Goal: Task Accomplishment & Management: Use online tool/utility

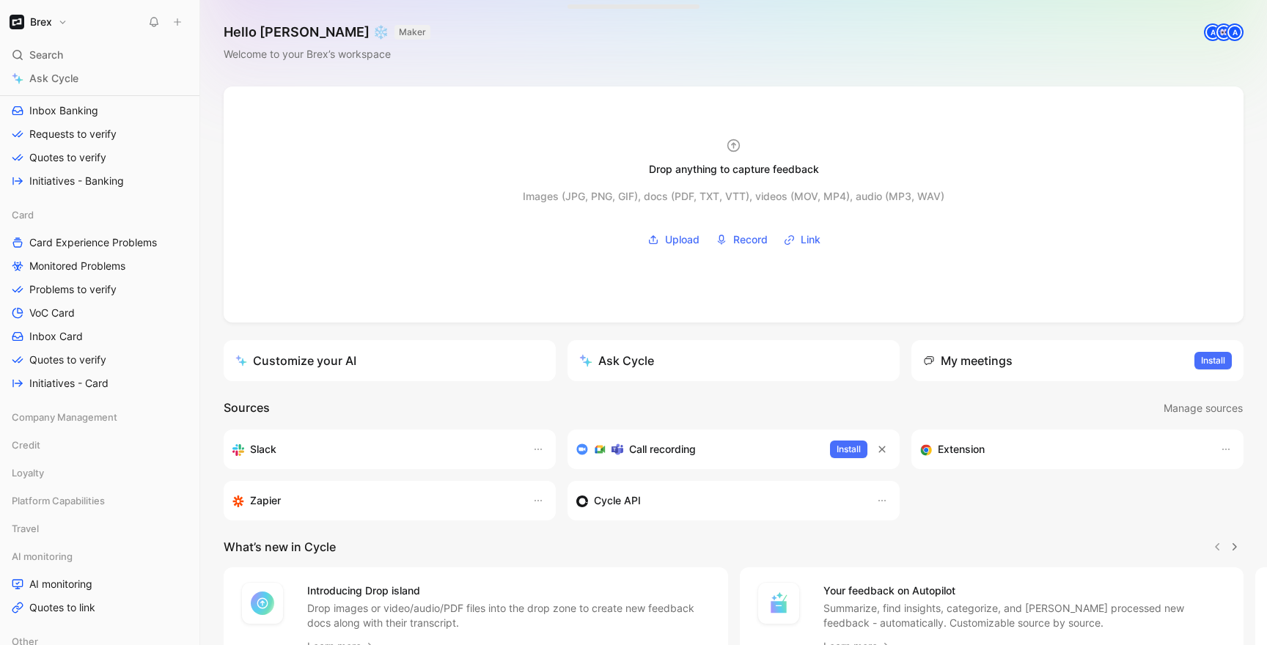
scroll to position [760, 0]
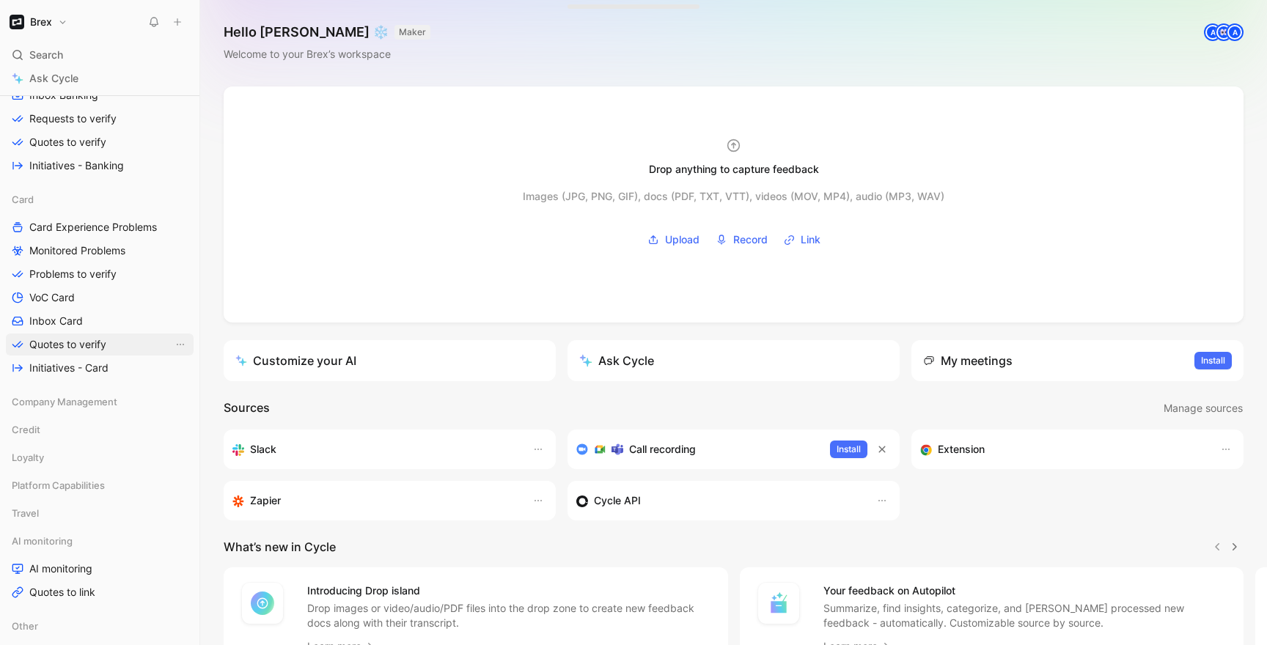
click at [56, 335] on link "Quotes to verify" at bounding box center [100, 345] width 188 height 22
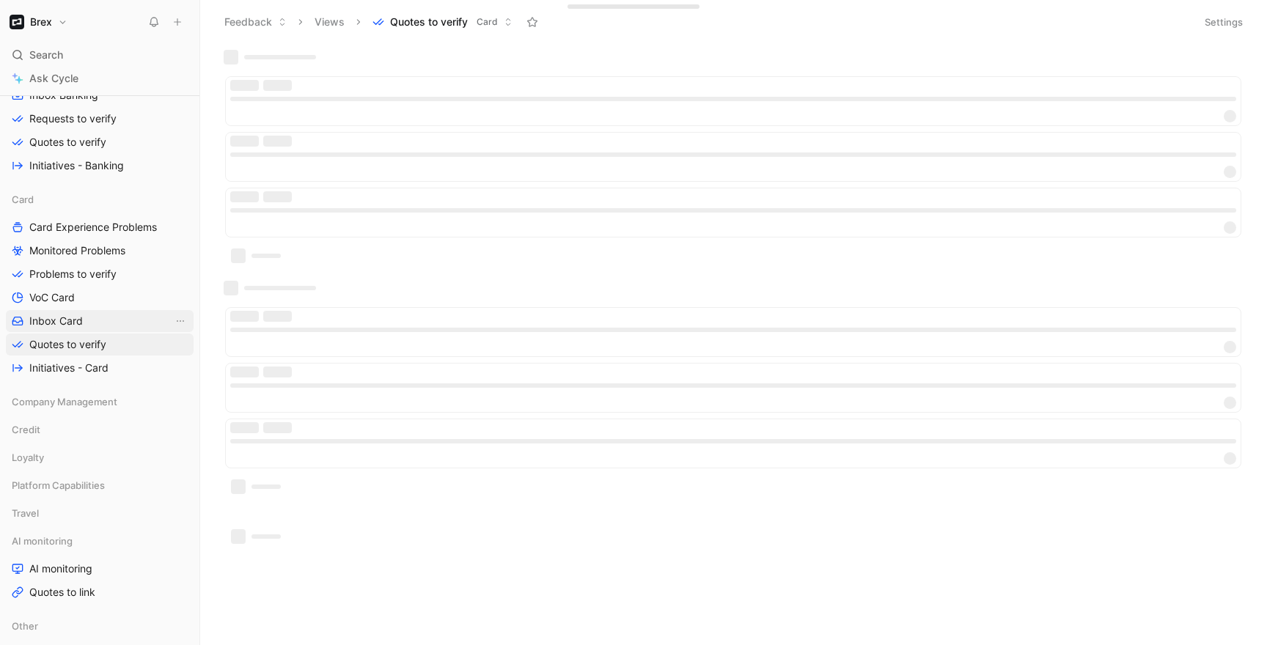
click at [45, 320] on span "Inbox Card" at bounding box center [56, 321] width 54 height 15
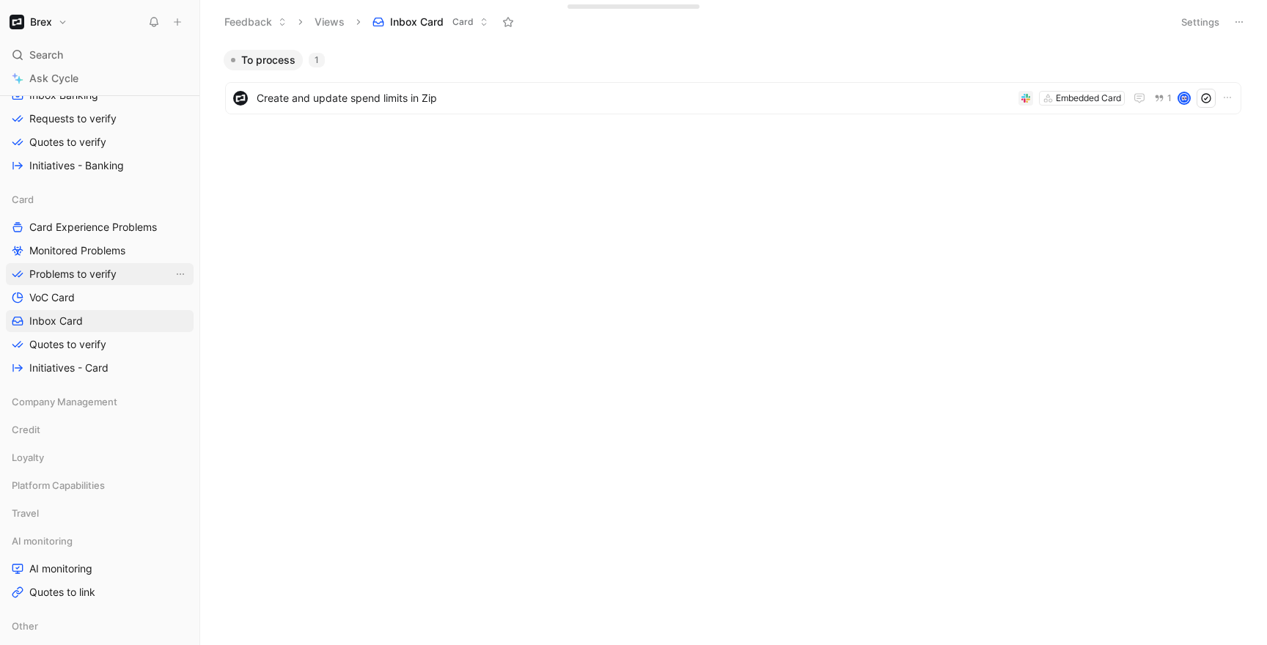
click at [59, 274] on span "Problems to verify" at bounding box center [72, 274] width 87 height 15
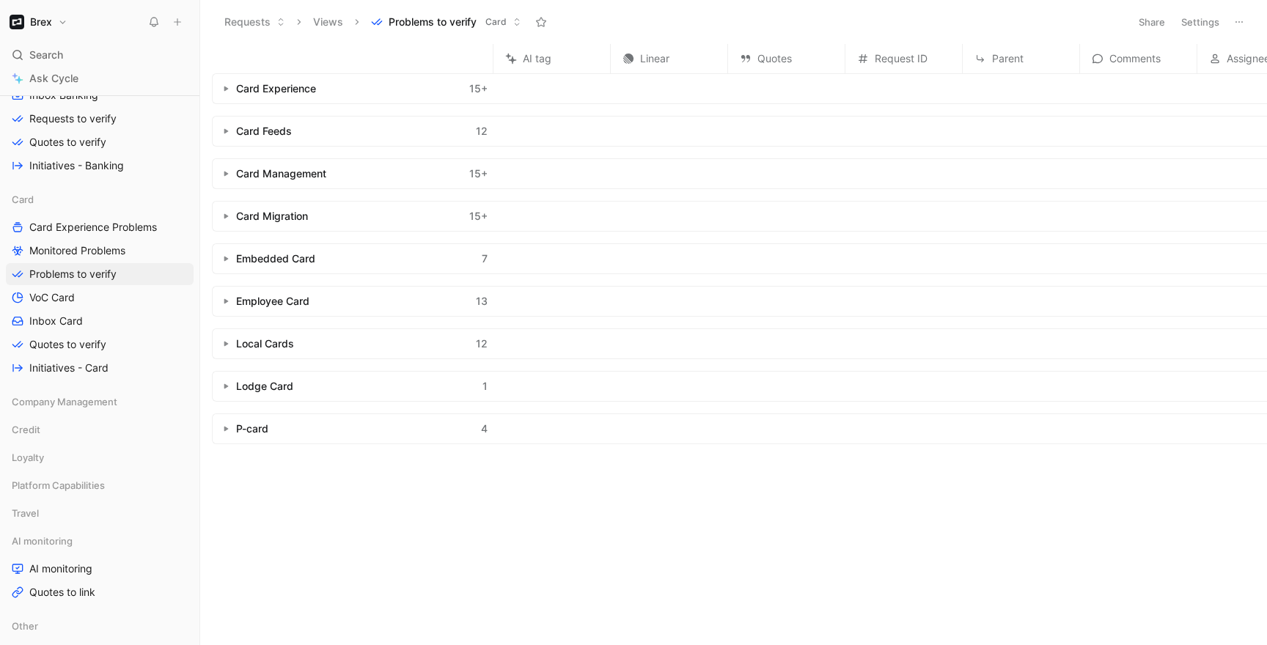
click at [224, 256] on icon "button" at bounding box center [226, 259] width 6 height 6
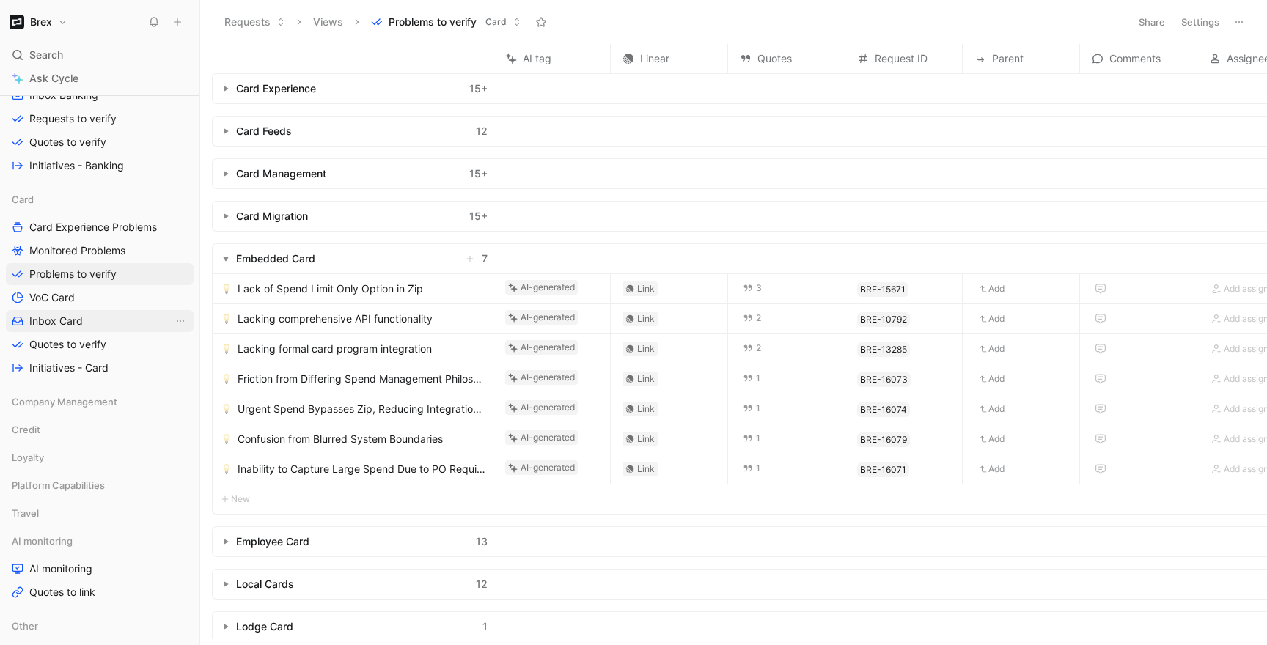
click at [98, 327] on link "Inbox Card" at bounding box center [100, 321] width 188 height 22
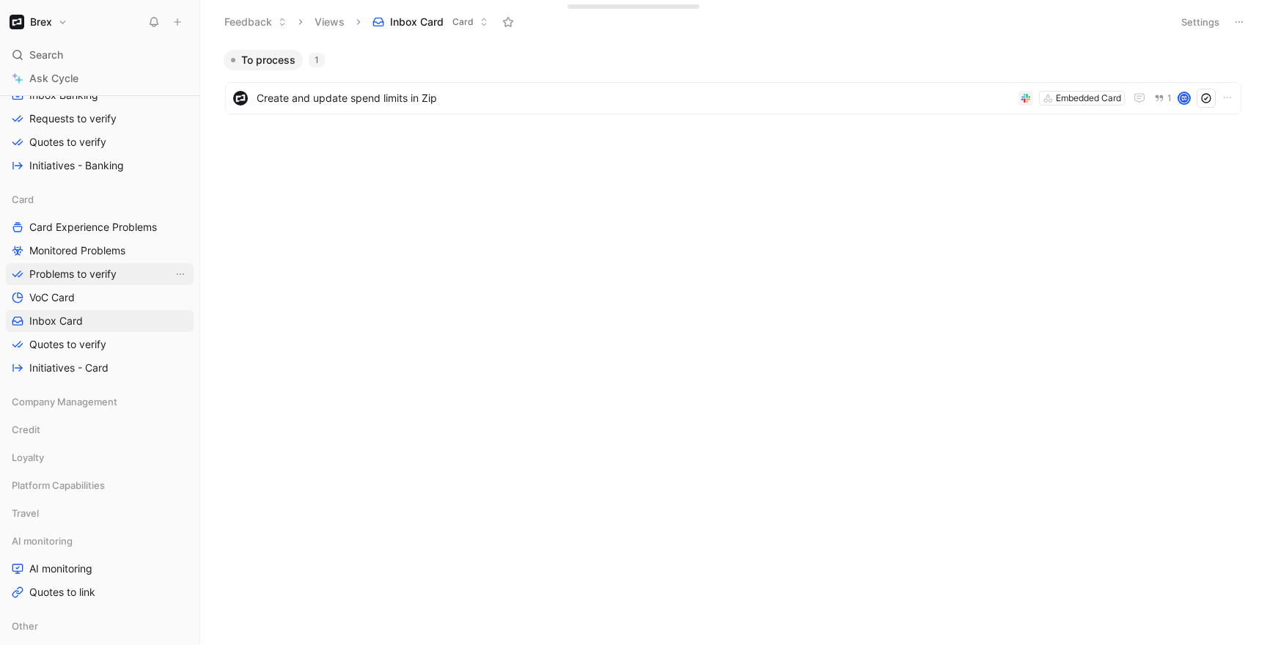
click at [101, 273] on span "Problems to verify" at bounding box center [72, 274] width 87 height 15
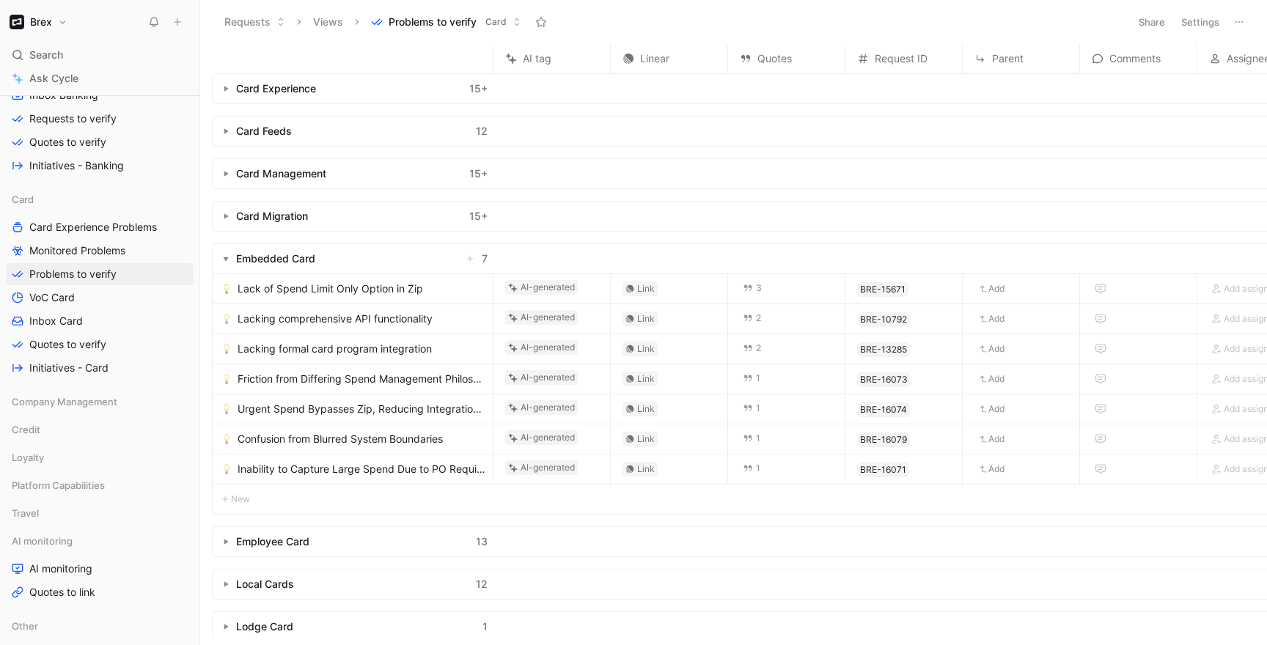
click at [224, 262] on button "button" at bounding box center [226, 259] width 15 height 15
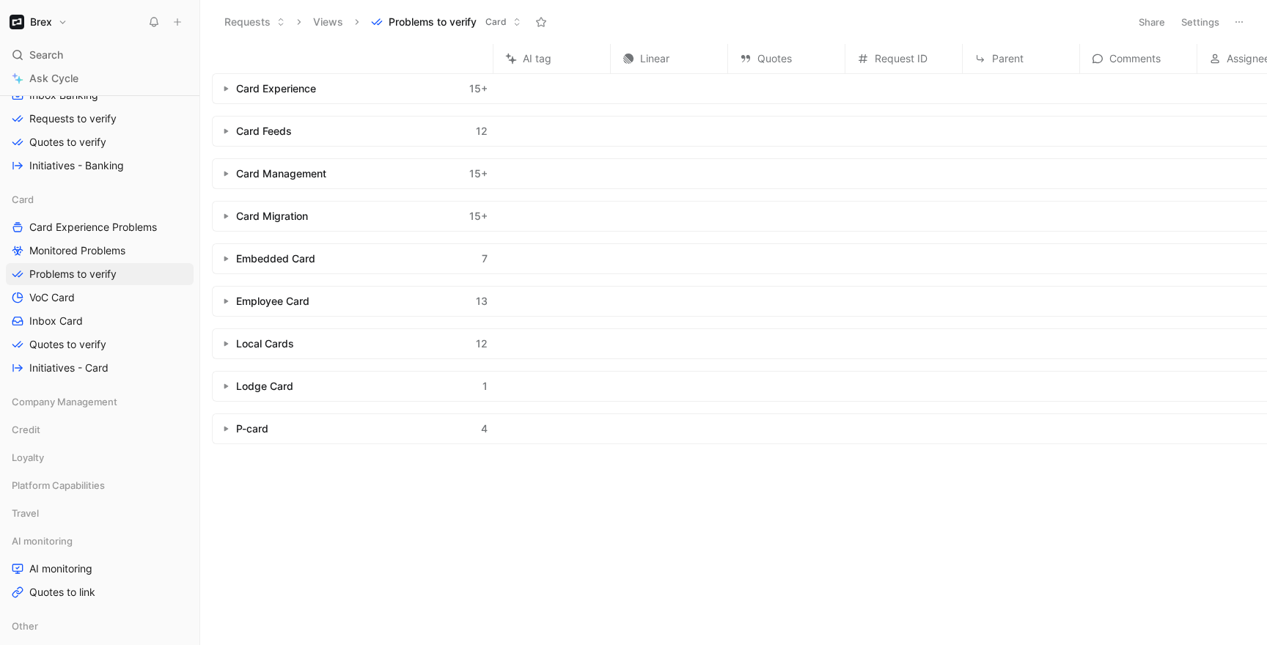
click at [224, 299] on use "button" at bounding box center [226, 301] width 4 height 5
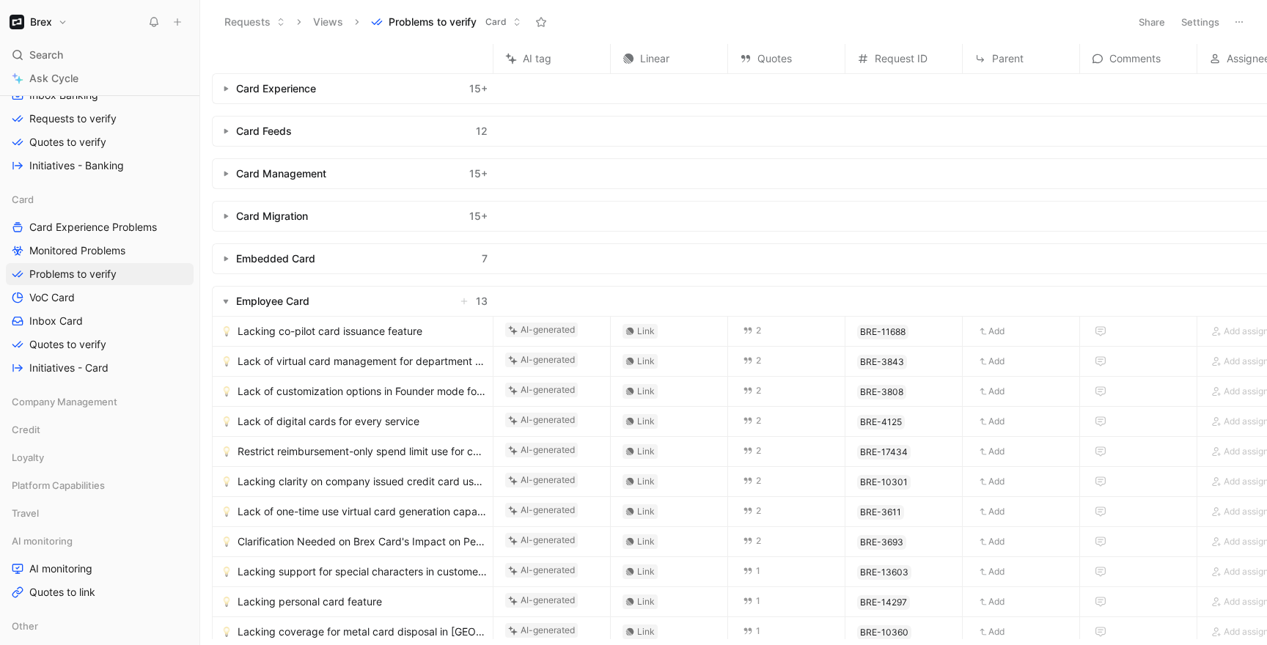
click at [224, 301] on icon "button" at bounding box center [226, 301] width 6 height 6
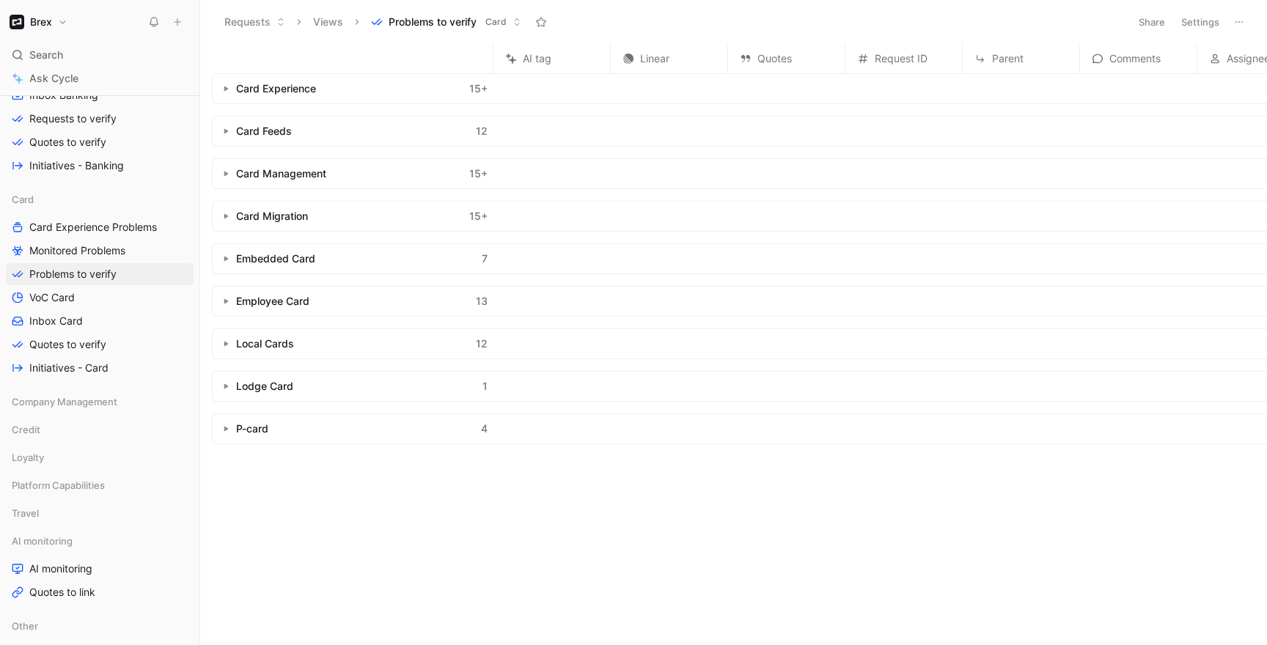
click at [226, 89] on use "button" at bounding box center [226, 89] width 4 height 5
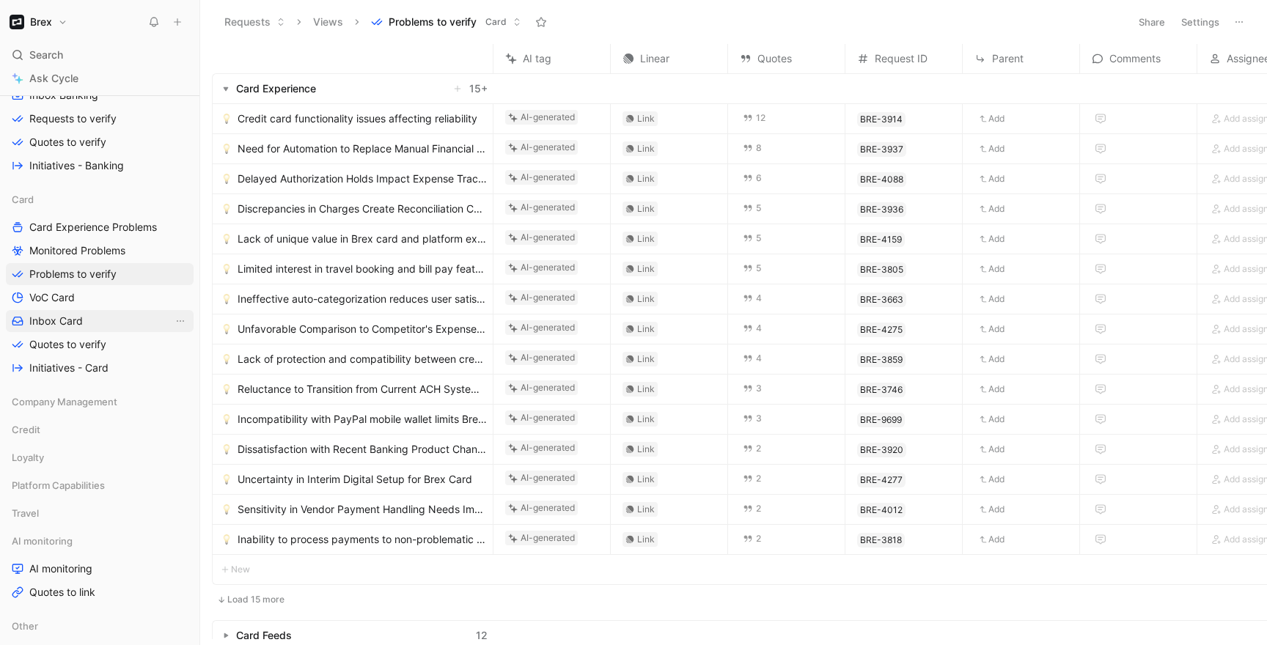
click at [77, 318] on span "Inbox Card" at bounding box center [56, 321] width 54 height 15
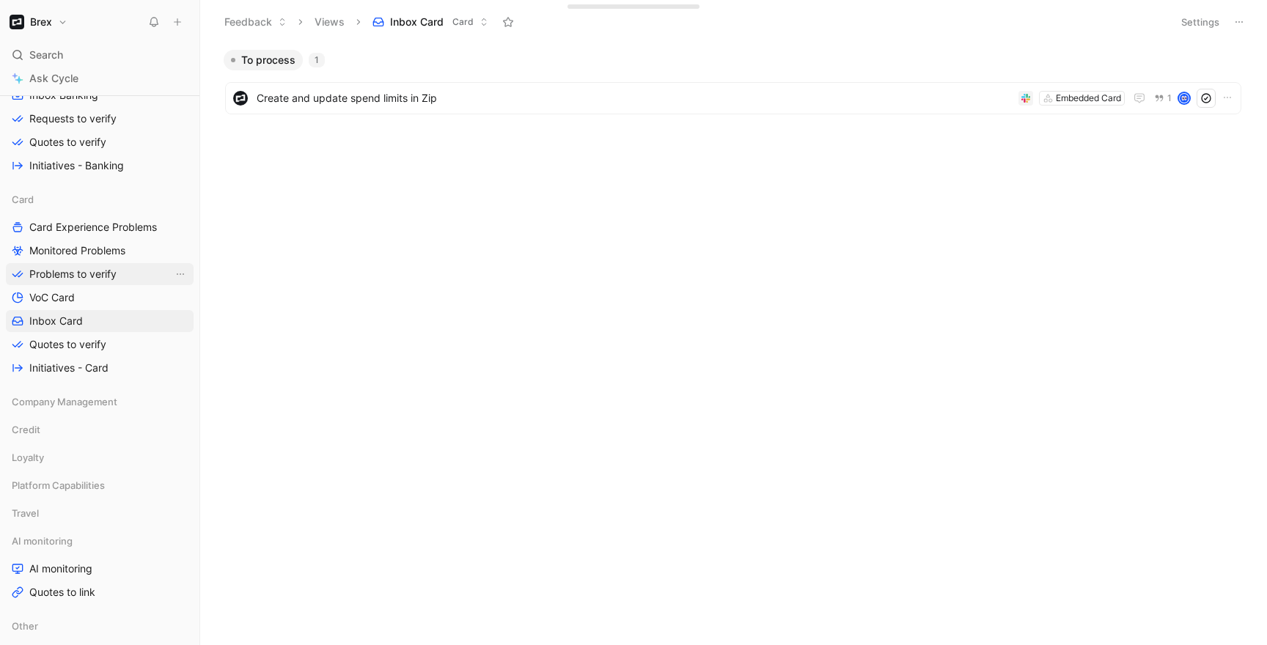
click at [85, 283] on link "Problems to verify" at bounding box center [100, 274] width 188 height 22
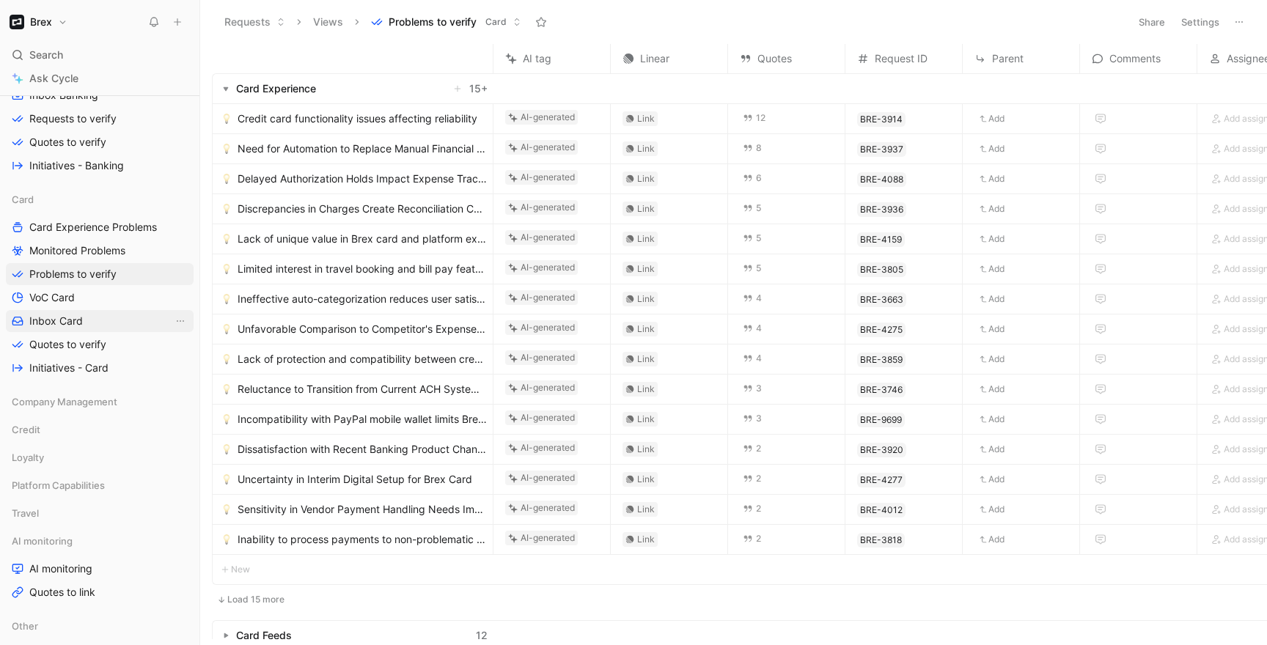
click at [87, 316] on link "Inbox Card" at bounding box center [100, 321] width 188 height 22
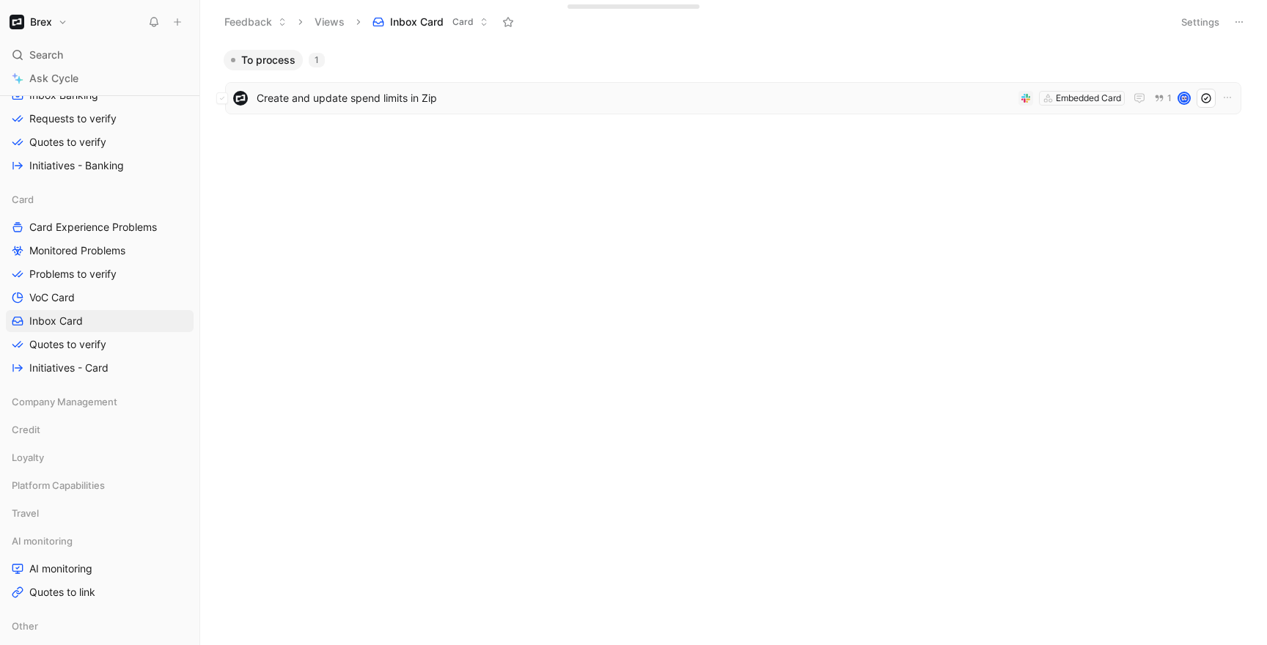
click at [338, 86] on div "Create and update spend limits in Zip Embedded Card 1" at bounding box center [733, 98] width 1016 height 32
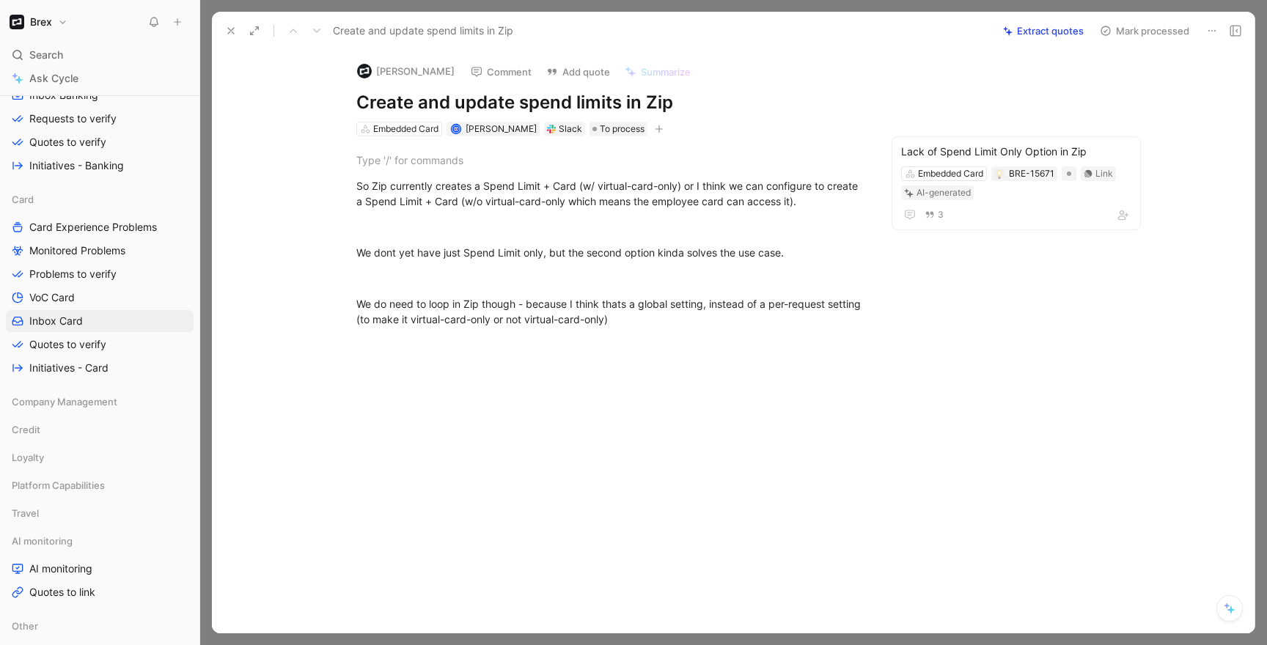
click at [225, 34] on icon at bounding box center [231, 31] width 12 height 12
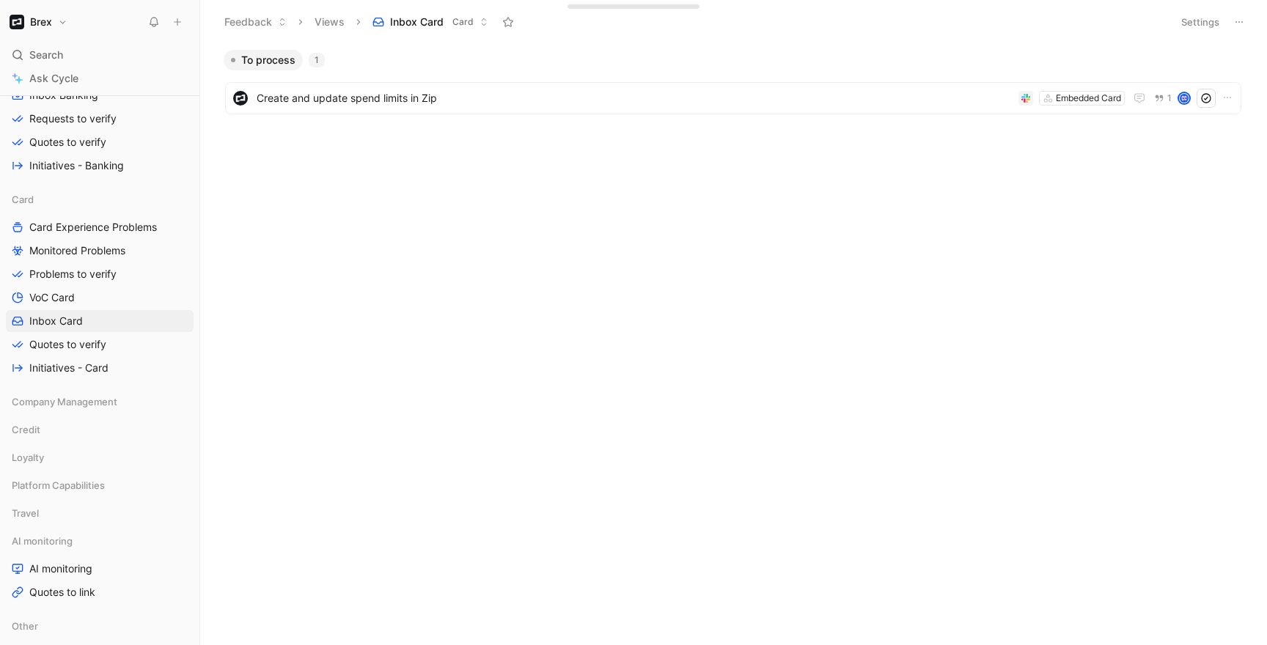
click at [395, 282] on div "To process 1 Create and update spend limits in Zip Embedded Card 1" at bounding box center [733, 347] width 1046 height 595
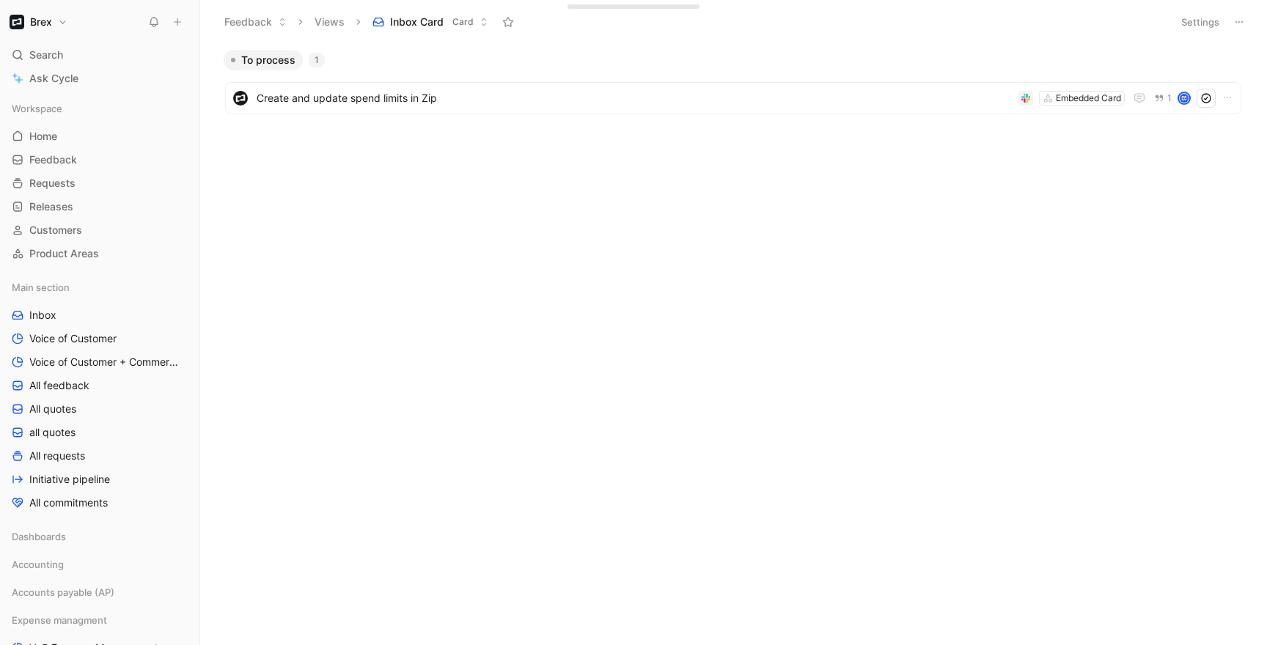
click at [546, 270] on div "To process 1 Create and update spend limits in Zip Embedded Card 1" at bounding box center [733, 347] width 1046 height 595
